Goal: Transaction & Acquisition: Subscribe to service/newsletter

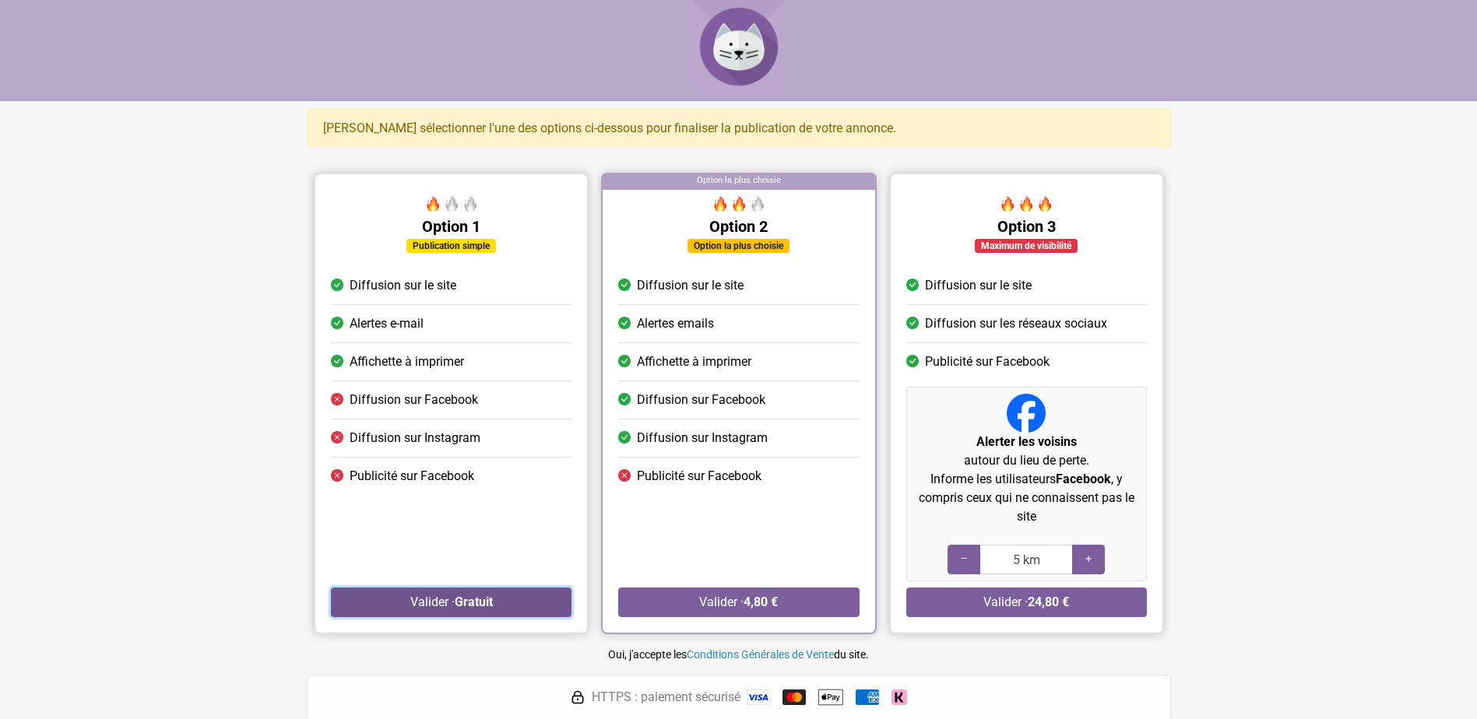
click at [466, 604] on strong "Gratuit" at bounding box center [473, 602] width 38 height 15
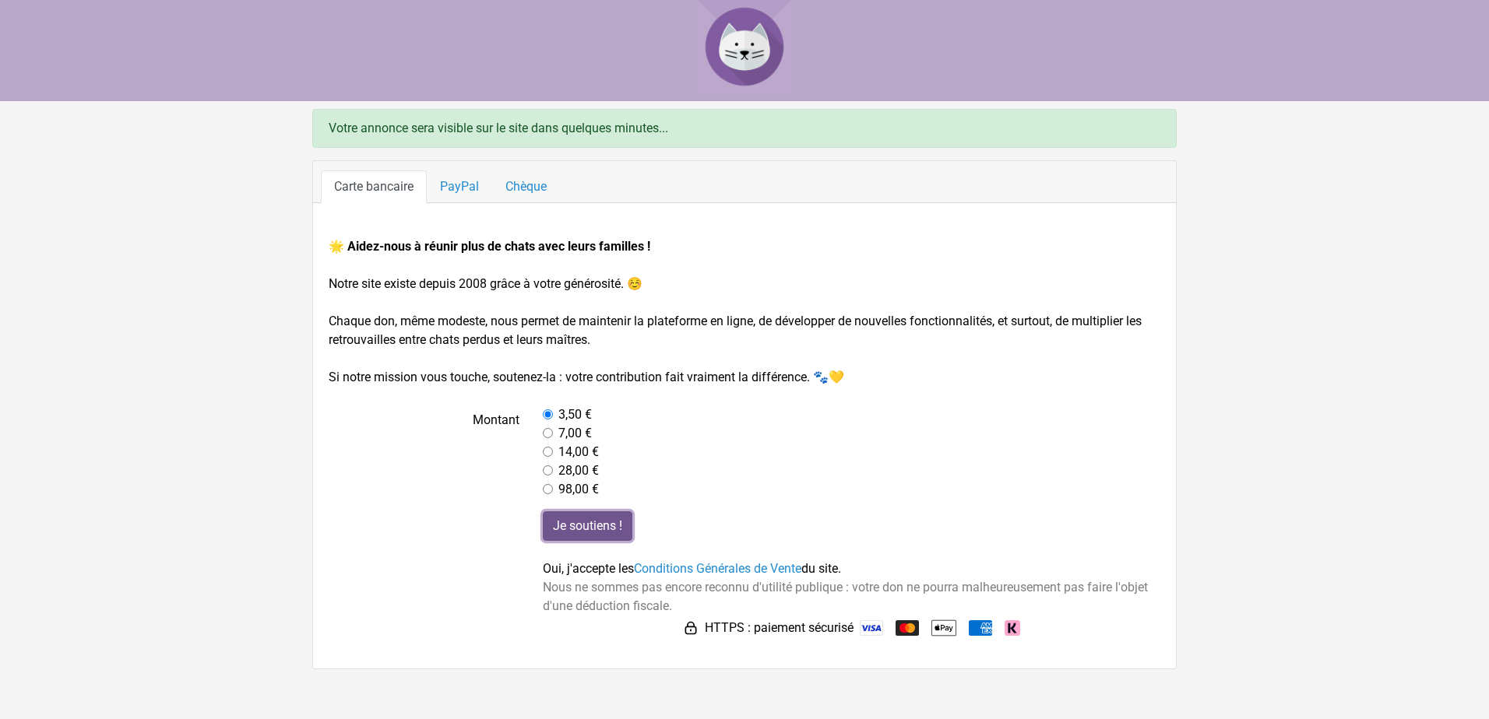
click at [588, 529] on input "Je soutiens !" at bounding box center [588, 526] width 90 height 30
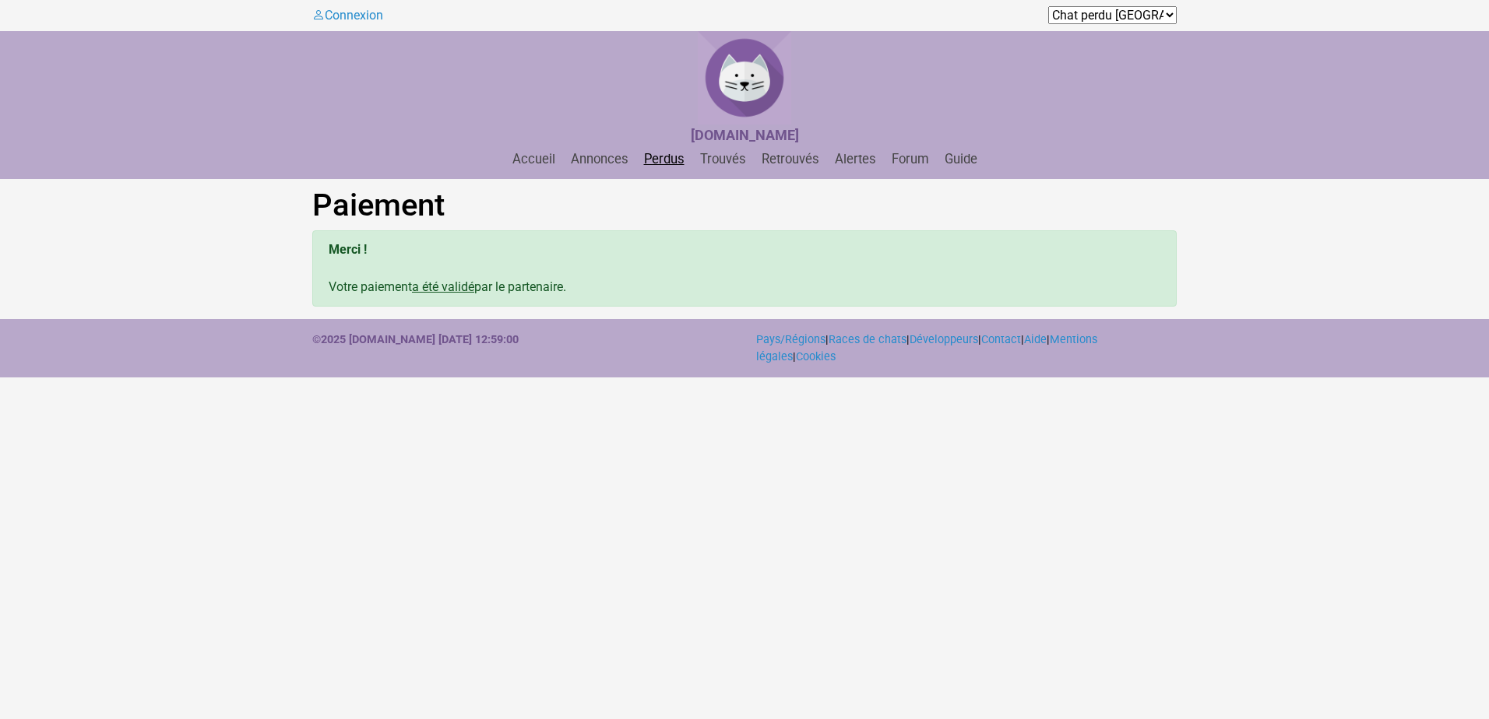
click at [670, 162] on link "Perdus" at bounding box center [664, 159] width 53 height 15
